Goal: Find specific page/section

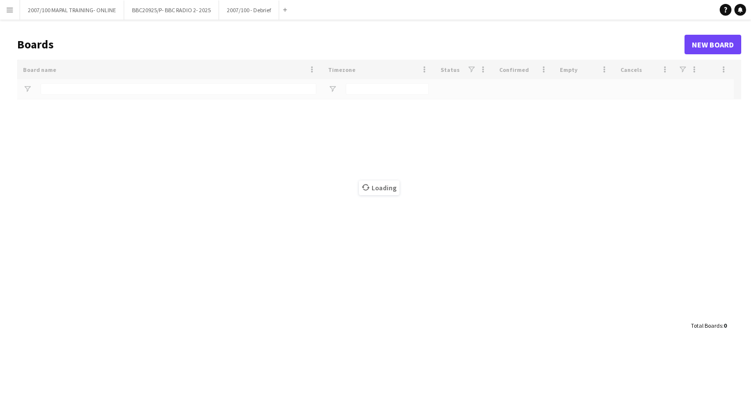
type input "**"
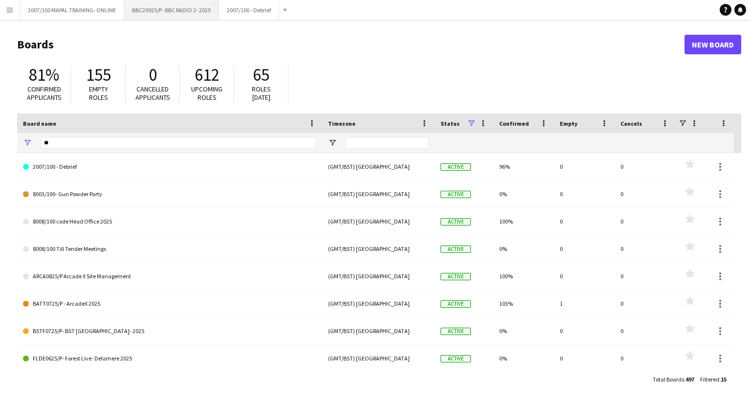
click at [181, 18] on button "BBC20925/P- BBC RADIO 2- 2025 Close" at bounding box center [171, 9] width 95 height 19
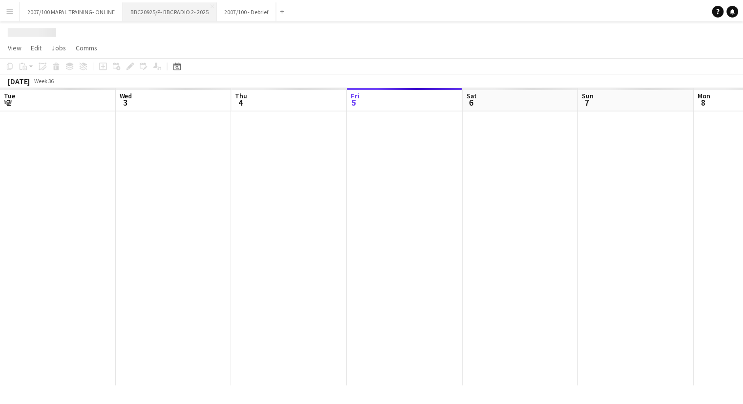
scroll to position [0, 234]
